Goal: Task Accomplishment & Management: Complete application form

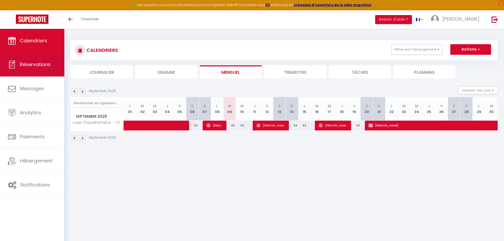
click at [31, 60] on link "Réservations" at bounding box center [32, 65] width 64 height 24
select select "not_cancelled"
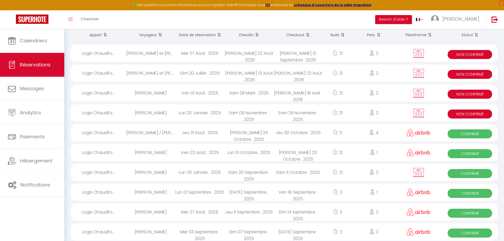
scroll to position [26, 0]
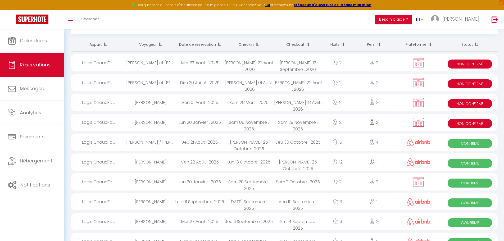
click at [139, 84] on div "[PERSON_NAME] et [PERSON_NAME]" at bounding box center [150, 82] width 49 height 17
select select "KO"
select select "0"
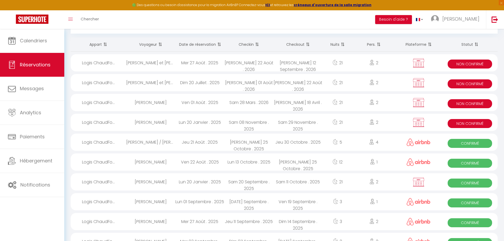
select select "1"
select select
select select "16365"
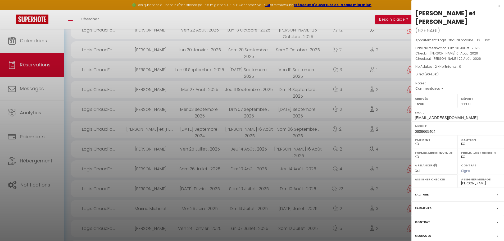
scroll to position [159, 0]
click at [442, 210] on div "Paiements" at bounding box center [458, 209] width 93 height 14
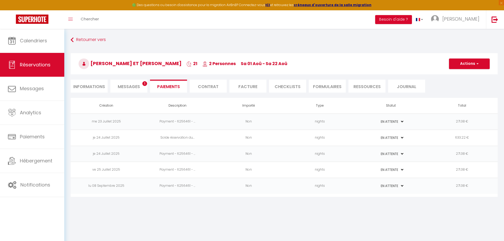
click at [404, 186] on select "PAYÉ EN ATTENTE" at bounding box center [391, 185] width 26 height 5
click at [403, 187] on select "PAYÉ EN ATTENTE" at bounding box center [391, 185] width 26 height 5
click at [127, 122] on td "me 23 Juillet 2025" at bounding box center [106, 122] width 71 height 16
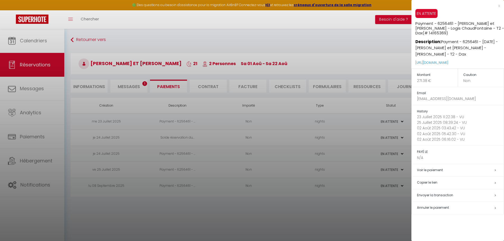
click at [267, 36] on div at bounding box center [252, 120] width 504 height 241
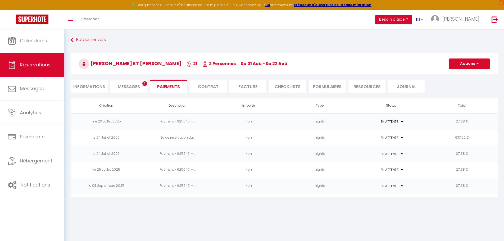
click at [126, 85] on span "Messages" at bounding box center [129, 87] width 22 height 6
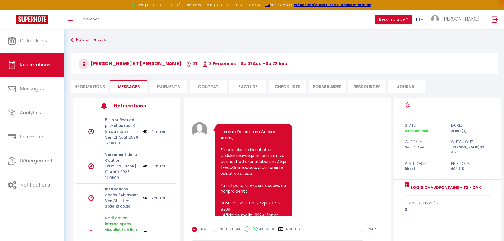
click at [210, 87] on li "Contrat" at bounding box center [208, 86] width 37 height 13
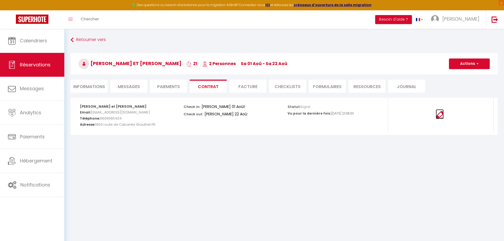
click at [442, 116] on img at bounding box center [440, 115] width 8 height 8
click at [441, 116] on img at bounding box center [440, 115] width 8 height 8
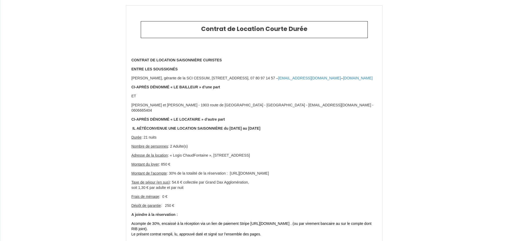
type input "6256461"
type input "Logis ChaudFontaine - T2 - Dax"
type input "[STREET_ADDRESS]"
type input "40100"
type input "Dax"
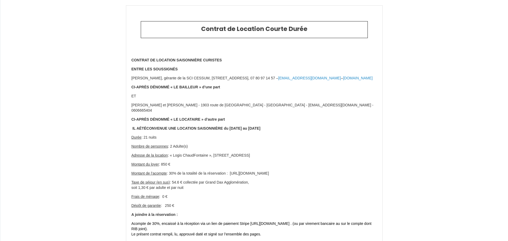
type input "[GEOGRAPHIC_DATA]"
type input "01 Sat August 2026"
type input "22 Sat August 2026"
type input "2"
type input "0"
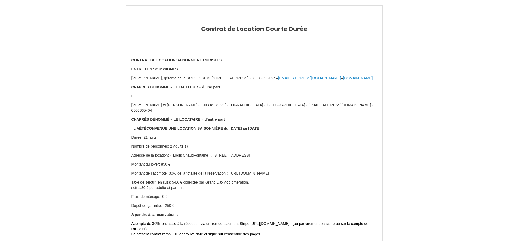
type input "250"
type input "904.6"
type input "[PERSON_NAME]"
type input "Massoulle"
type input "490 chemin de Lacaze"
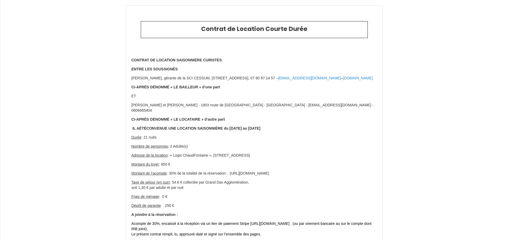
type input "40290"
type input "Ossages"
type input "[GEOGRAPHIC_DATA]"
type input "[EMAIL_ADDRESS][DOMAIN_NAME]"
type input "[PERSON_NAME] et [PERSON_NAME]"
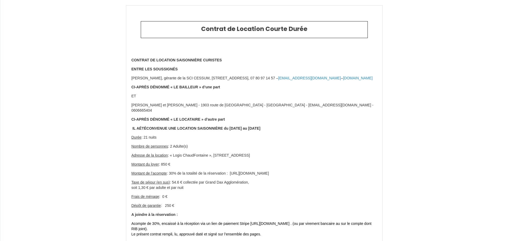
type input "ROQUES"
type input "1903 route de [GEOGRAPHIC_DATA]"
type input "81300"
type input "Graulhet"
type input "[EMAIL_ADDRESS][DOMAIN_NAME]"
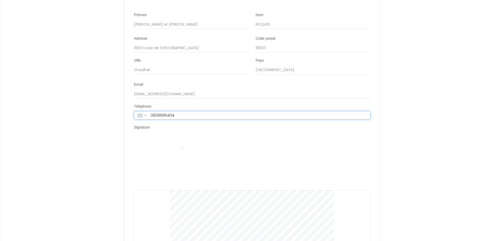
type input "+33 6 06 66 54 04"
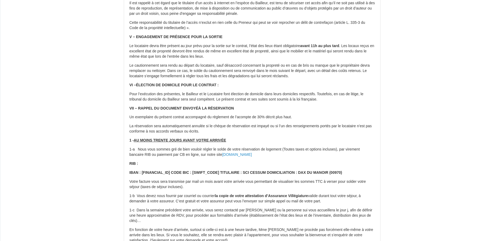
scroll to position [1403, 0]
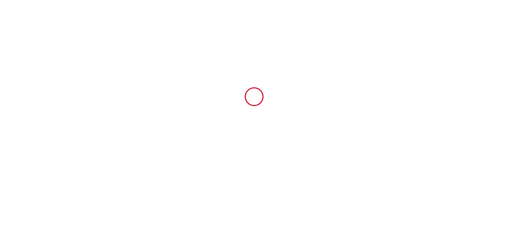
type input "6256461"
type input "Logis ChaudFontaine - T2 - Dax"
type input "[STREET_ADDRESS]"
type input "40100"
type input "Dax"
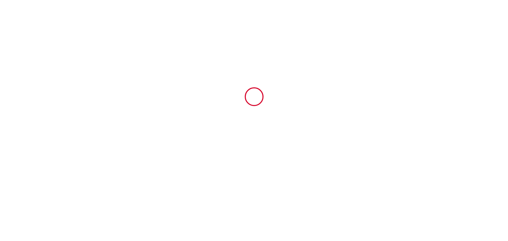
type input "[GEOGRAPHIC_DATA]"
type input "[DATE]"
type input "2"
type input "0"
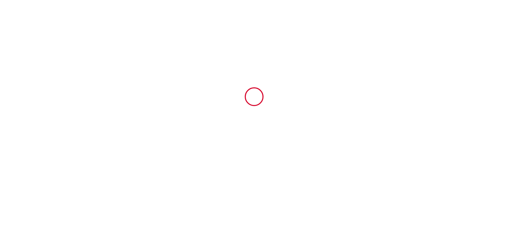
type input "250"
type input "904.6"
type input "[PERSON_NAME]"
type input "Massoulle"
type input "490 chemin de Lacaze"
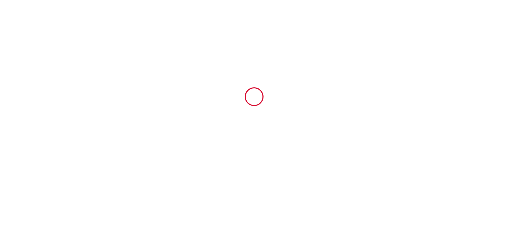
type input "40290"
type input "Ossages"
type input "[GEOGRAPHIC_DATA]"
type input "[EMAIL_ADDRESS][DOMAIN_NAME]"
type input "Jacqueline et Claude"
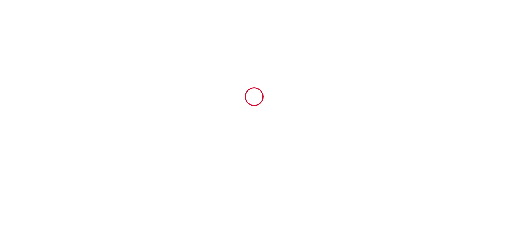
type input "ROQUES"
type input "1903 route de Cabanès"
type input "81300"
type input "Graulhet"
type input "[EMAIL_ADDRESS][DOMAIN_NAME]"
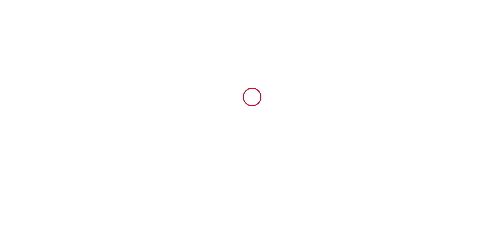
scroll to position [2784, 0]
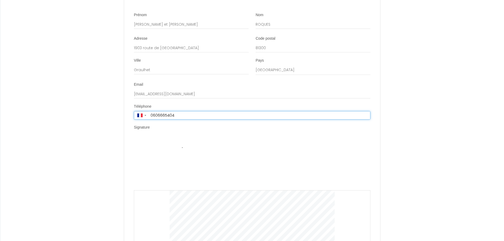
type input "+33 6 06 66 54 04"
